Goal: Transaction & Acquisition: Register for event/course

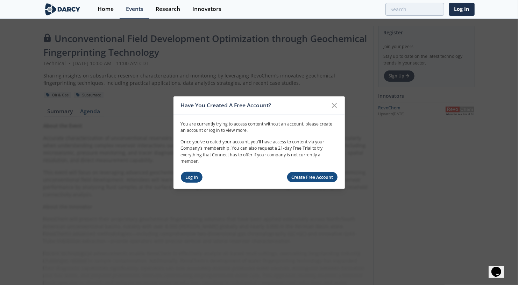
click at [190, 176] on link "Log In" at bounding box center [192, 176] width 22 height 11
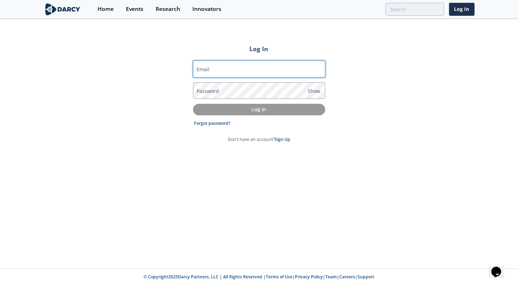
click at [256, 68] on input "Email" at bounding box center [259, 69] width 132 height 17
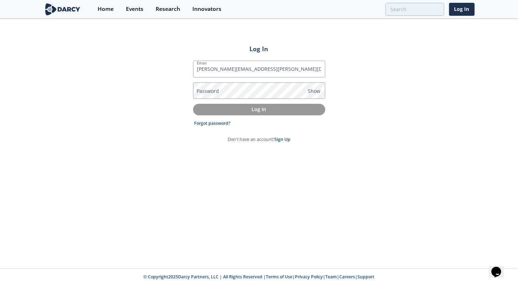
type input "[PERSON_NAME][EMAIL_ADDRESS][PERSON_NAME][DOMAIN_NAME]"
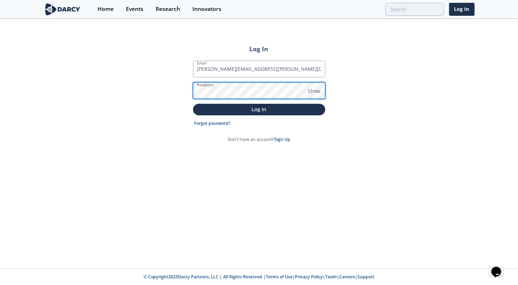
click at [193, 104] on button "Log In" at bounding box center [259, 110] width 132 height 12
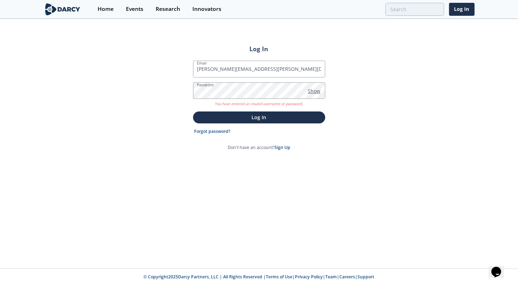
click at [314, 90] on span "Show" at bounding box center [314, 90] width 13 height 7
click at [223, 130] on link "Forgot password?" at bounding box center [212, 131] width 36 height 6
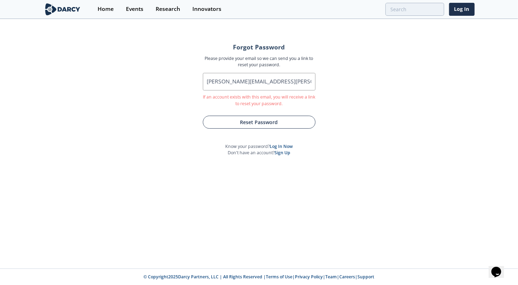
click at [258, 121] on button "Reset Password" at bounding box center [259, 121] width 113 height 13
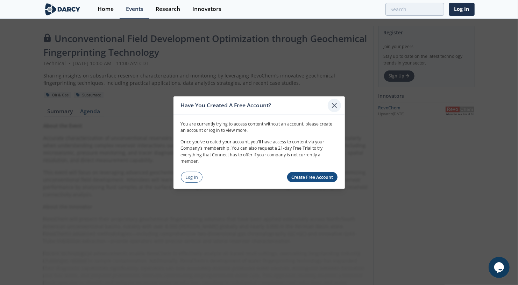
click at [335, 107] on icon at bounding box center [334, 105] width 8 height 8
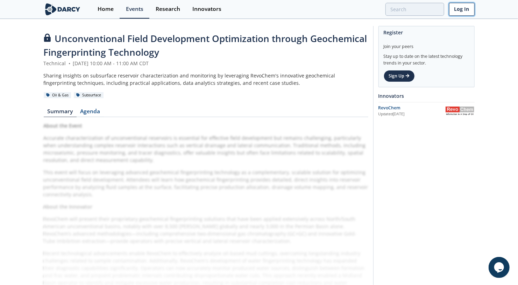
click at [462, 9] on link "Log In" at bounding box center [462, 9] width 26 height 13
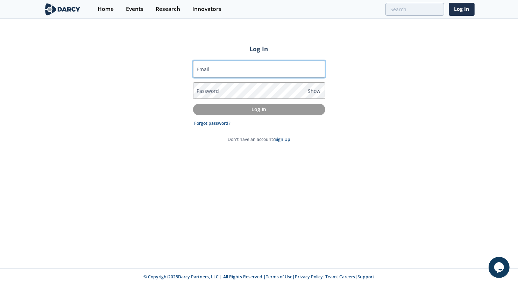
click at [254, 68] on input "Email" at bounding box center [259, 69] width 132 height 17
type input "[PERSON_NAME][EMAIL_ADDRESS][PERSON_NAME][DOMAIN_NAME]"
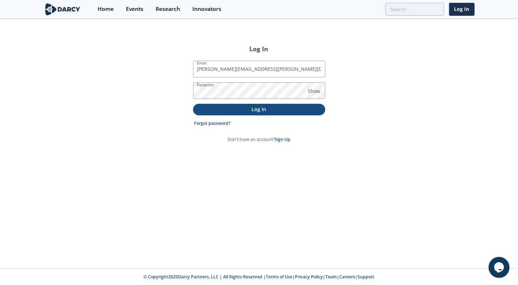
click at [258, 106] on p "Log In" at bounding box center [259, 108] width 122 height 7
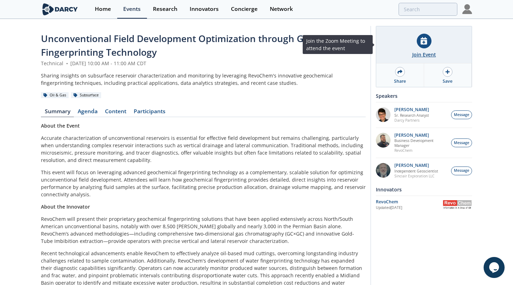
click at [418, 54] on div "Join Event" at bounding box center [424, 54] width 24 height 7
